Goal: Find specific page/section: Find specific page/section

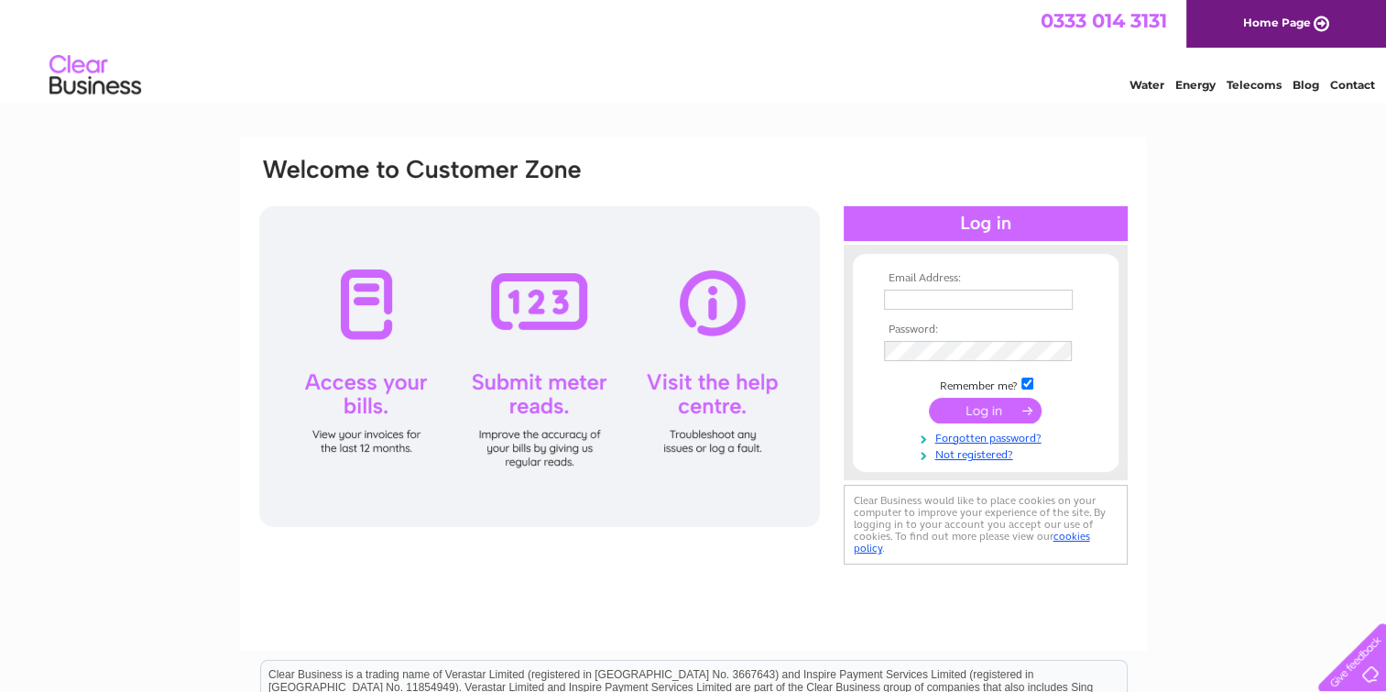
type input "info@fabri-coat.co.uk"
click at [986, 410] on input "submit" at bounding box center [985, 411] width 113 height 26
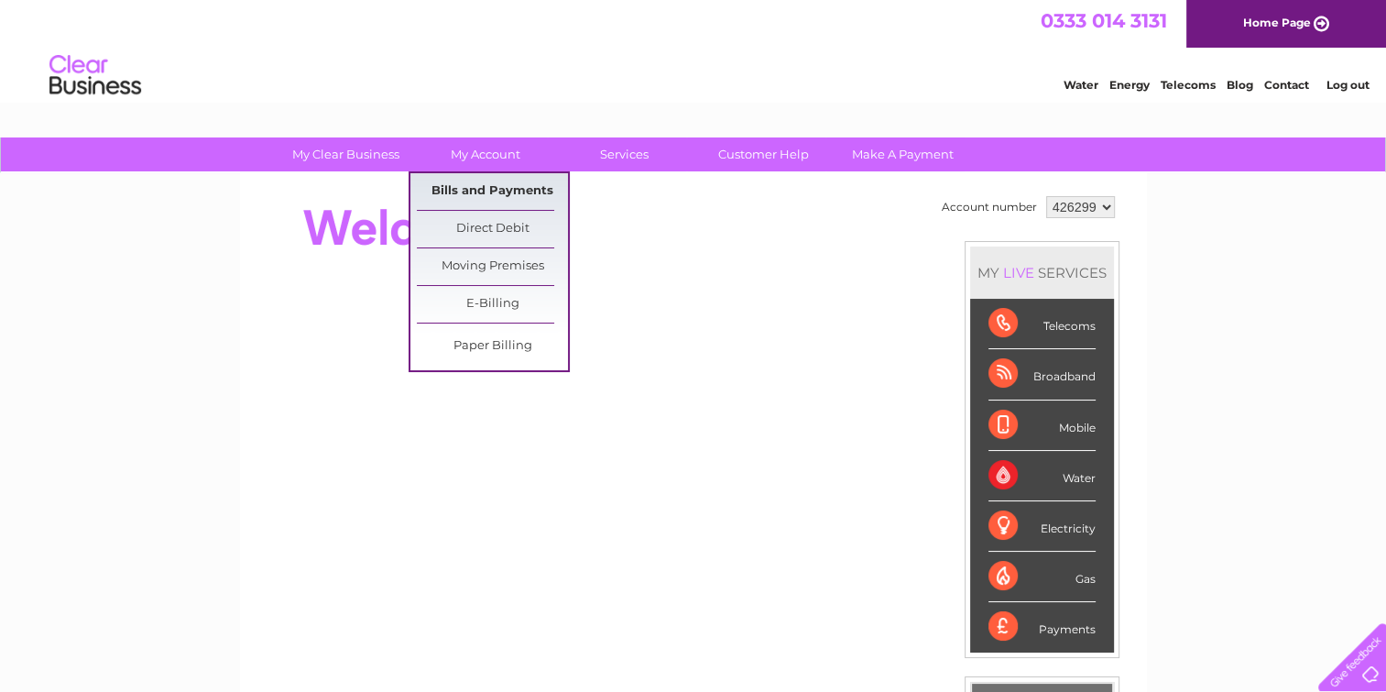
click at [501, 185] on link "Bills and Payments" at bounding box center [492, 191] width 151 height 37
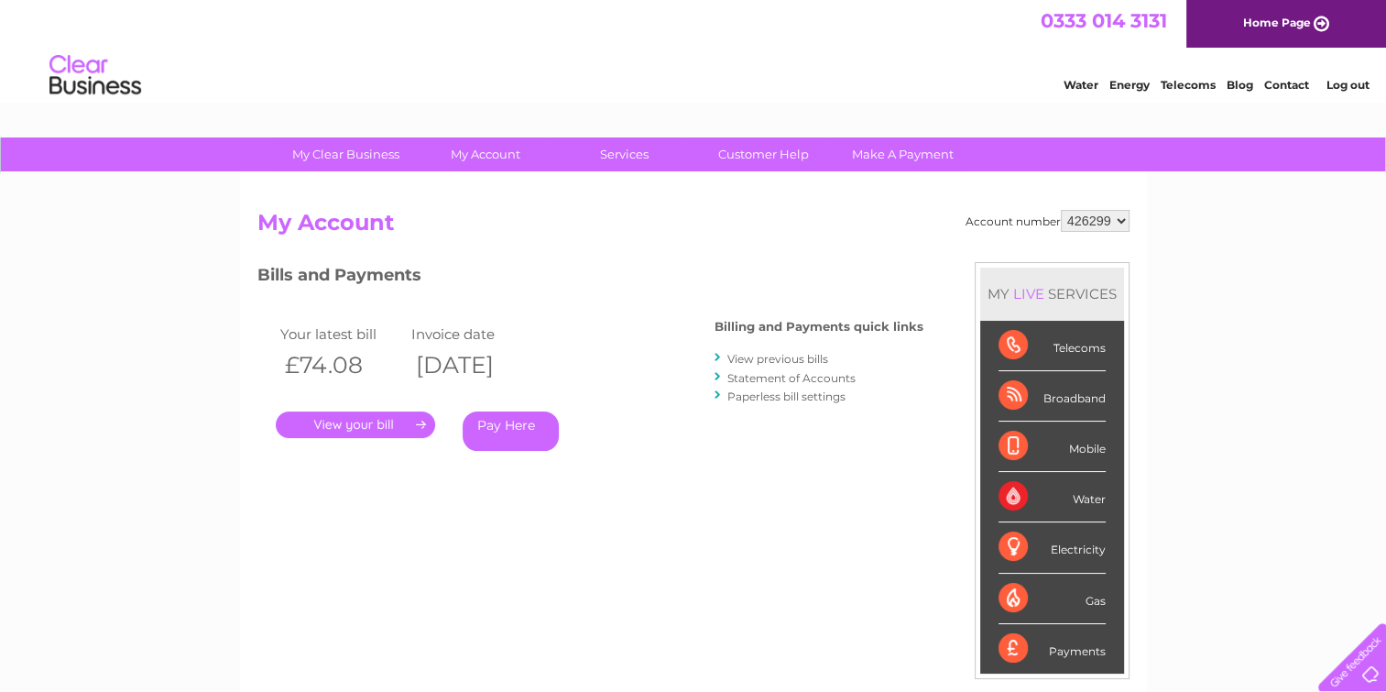
click at [339, 428] on link "." at bounding box center [355, 424] width 159 height 27
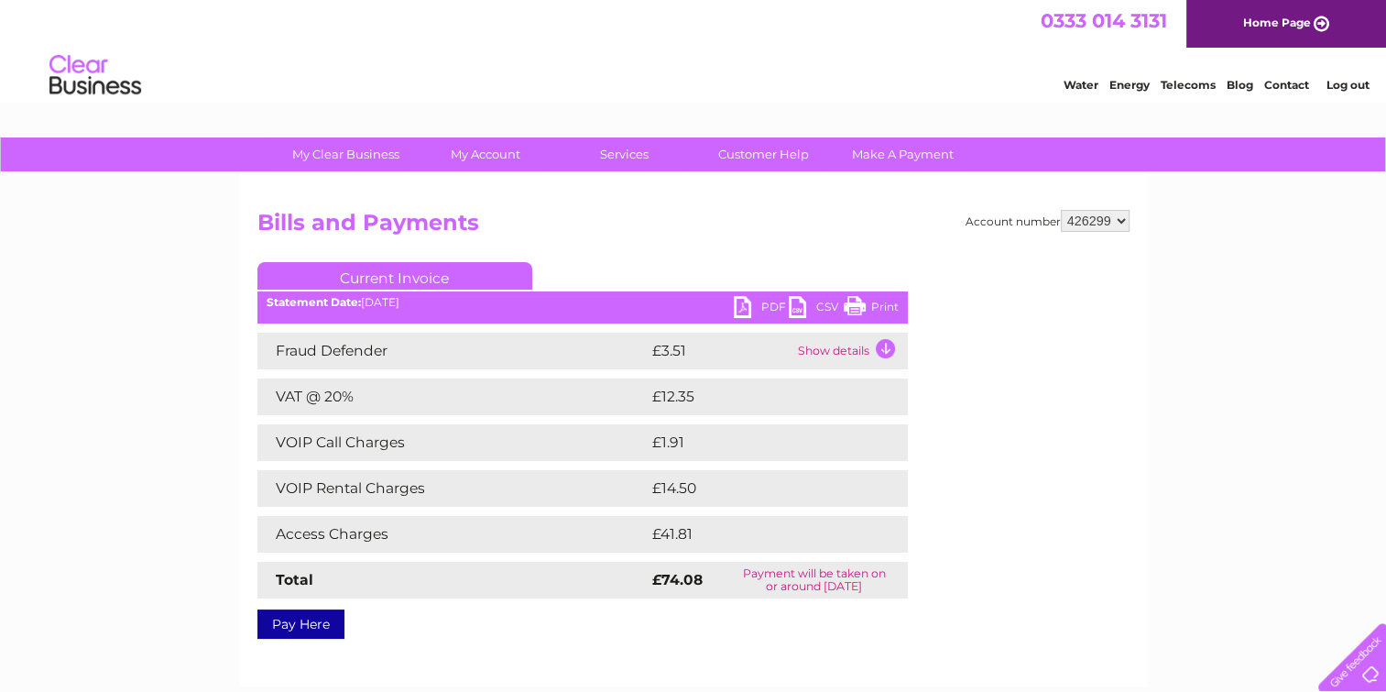
click at [774, 311] on link "PDF" at bounding box center [761, 309] width 55 height 27
